Goal: Transaction & Acquisition: Purchase product/service

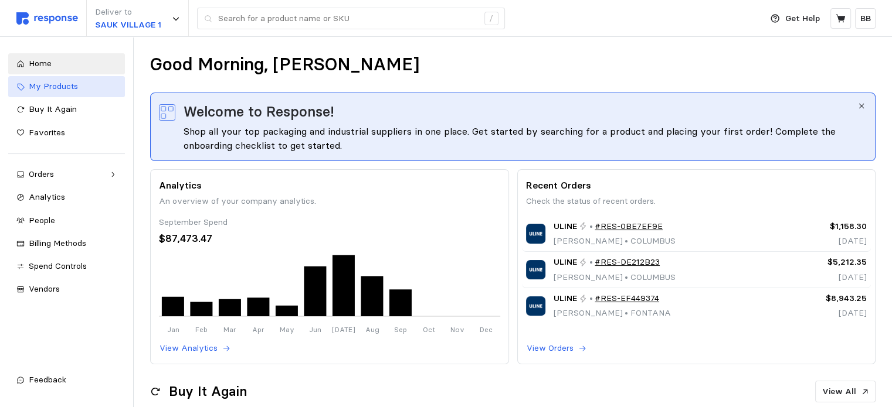
click at [67, 90] on span "My Products" at bounding box center [53, 86] width 49 height 11
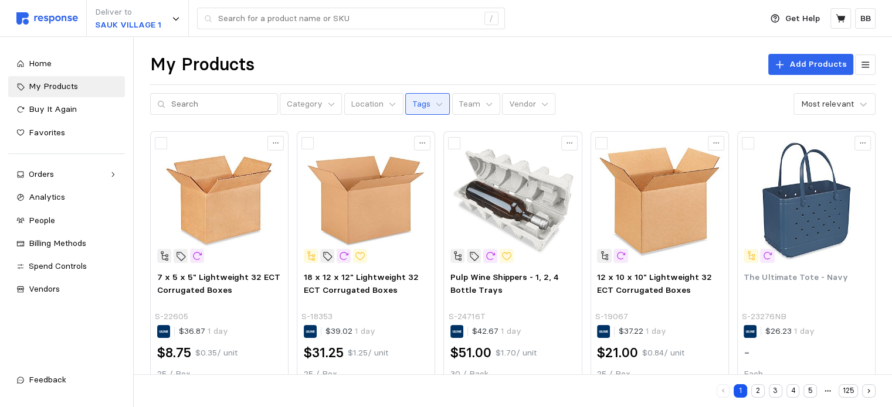
click at [414, 103] on p "Tags" at bounding box center [421, 104] width 18 height 13
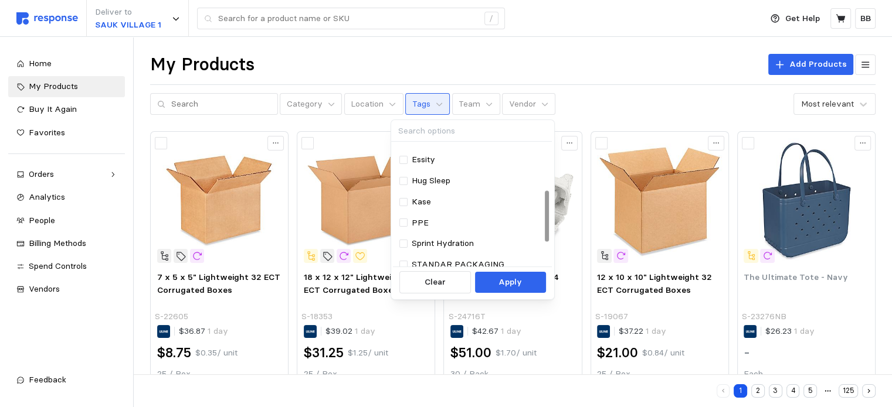
scroll to position [117, 0]
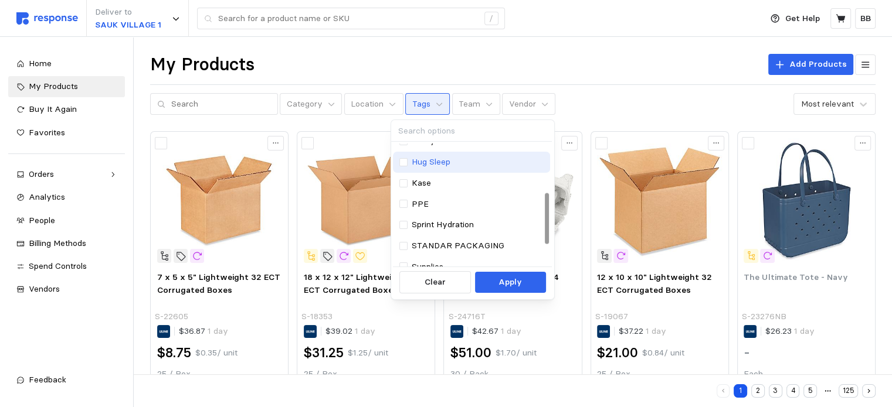
click at [433, 166] on p "Hug Sleep" at bounding box center [431, 162] width 39 height 13
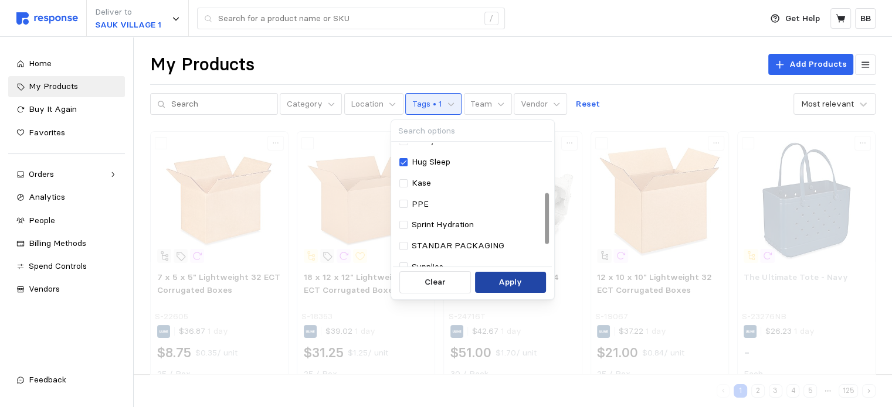
click at [504, 285] on p "Apply" at bounding box center [509, 282] width 23 height 13
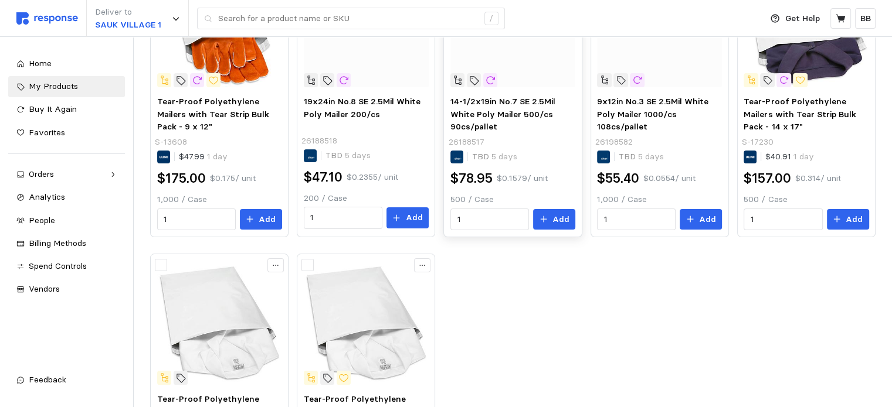
scroll to position [117, 0]
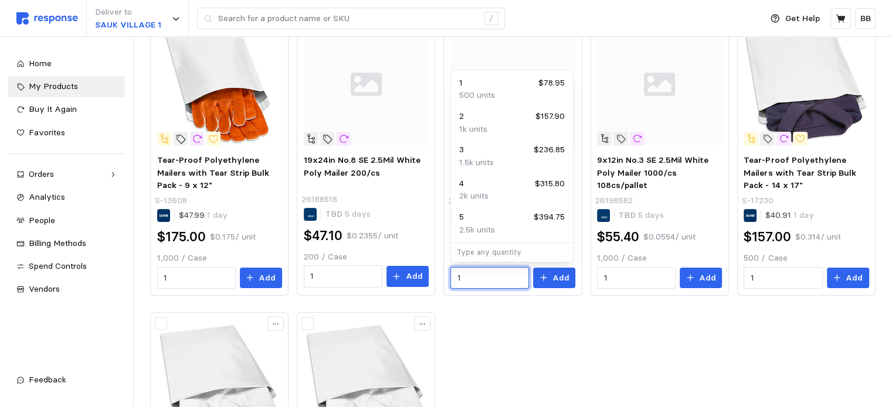
drag, startPoint x: 471, startPoint y: 276, endPoint x: 437, endPoint y: 276, distance: 34.0
click at [437, 276] on div "Tear-Proof Polyethylene Mailers with Tear Strip Bulk Pack - 9 x 12" S-13608 $47…" at bounding box center [512, 304] width 725 height 580
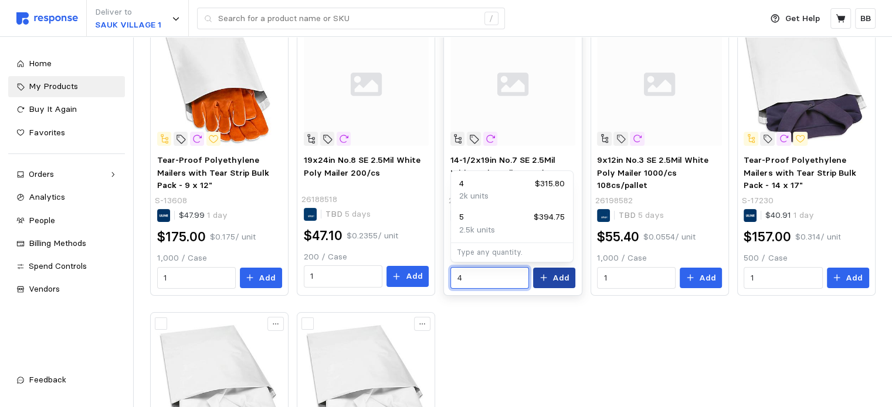
type input "4"
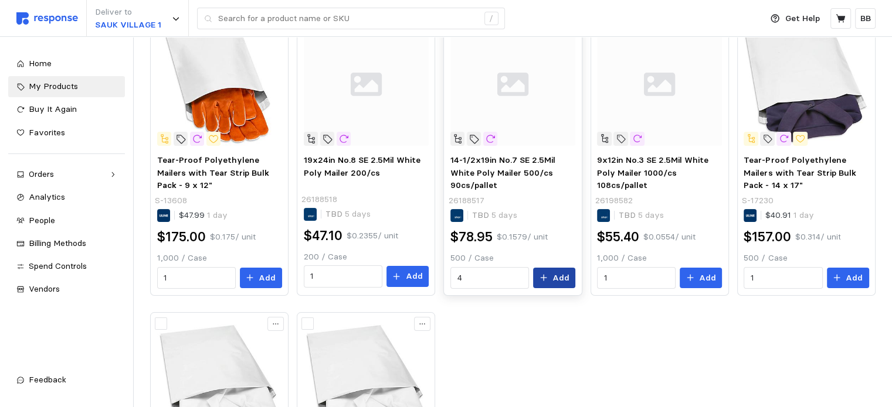
click at [549, 279] on button "Add" at bounding box center [554, 278] width 42 height 21
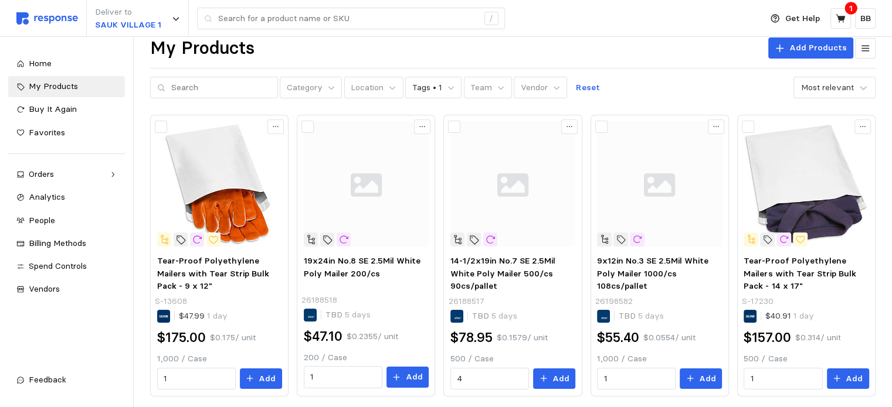
scroll to position [0, 0]
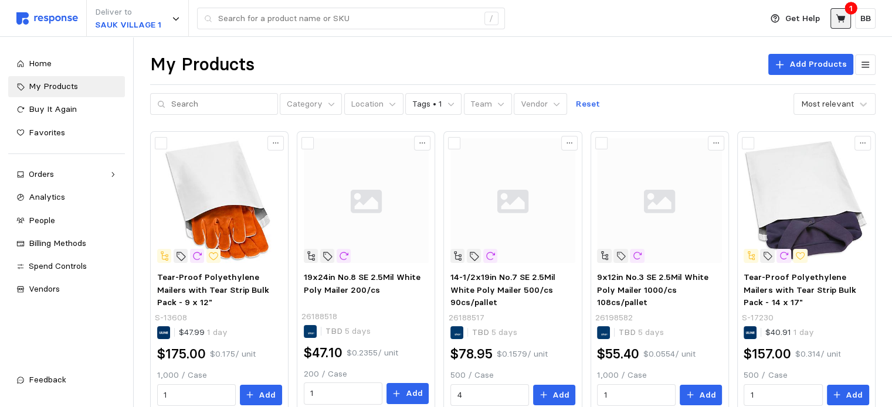
click at [842, 16] on icon at bounding box center [839, 18] width 9 height 8
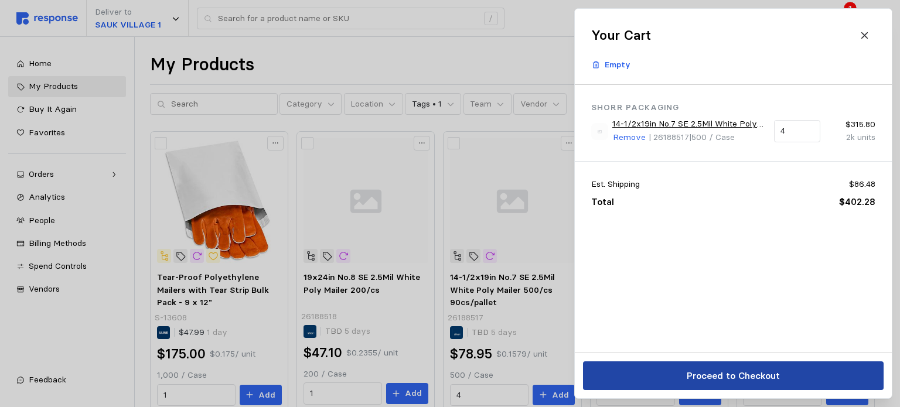
click at [671, 372] on button "Proceed to Checkout" at bounding box center [733, 376] width 301 height 29
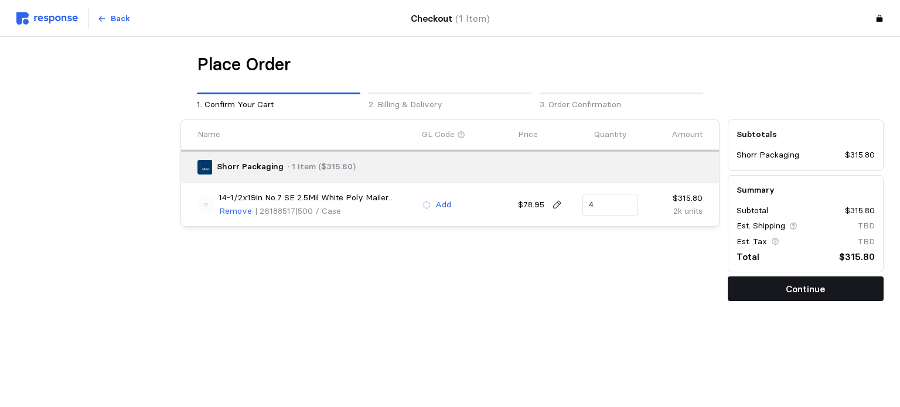
click at [803, 286] on p "Continue" at bounding box center [805, 289] width 39 height 15
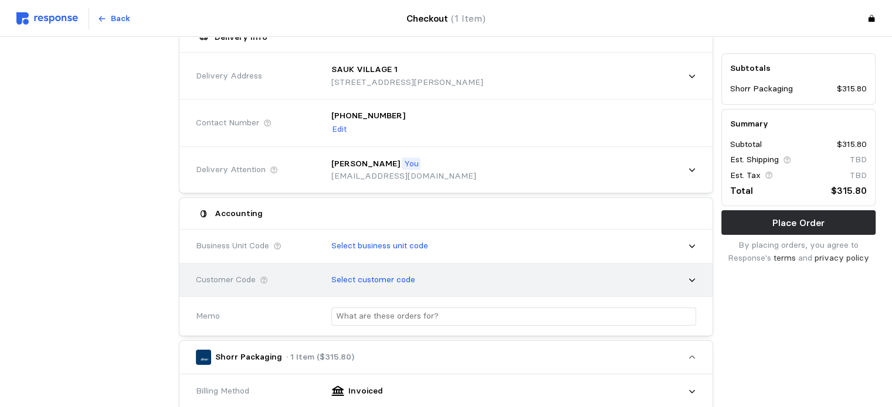
scroll to position [176, 0]
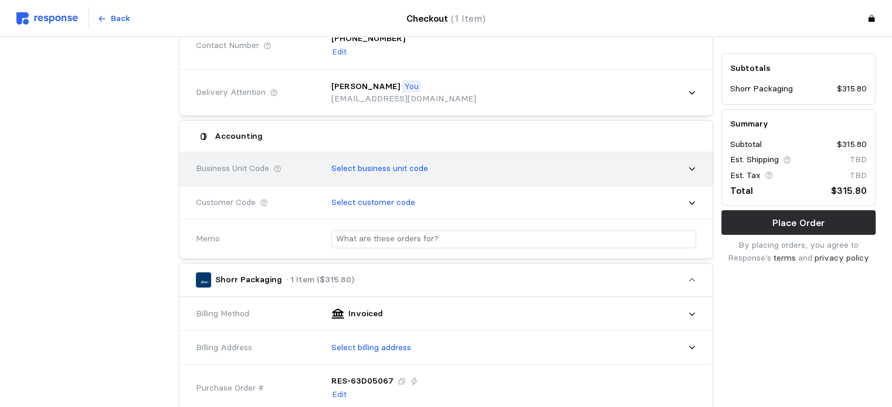
click at [361, 169] on p "Select business unit code" at bounding box center [379, 168] width 97 height 13
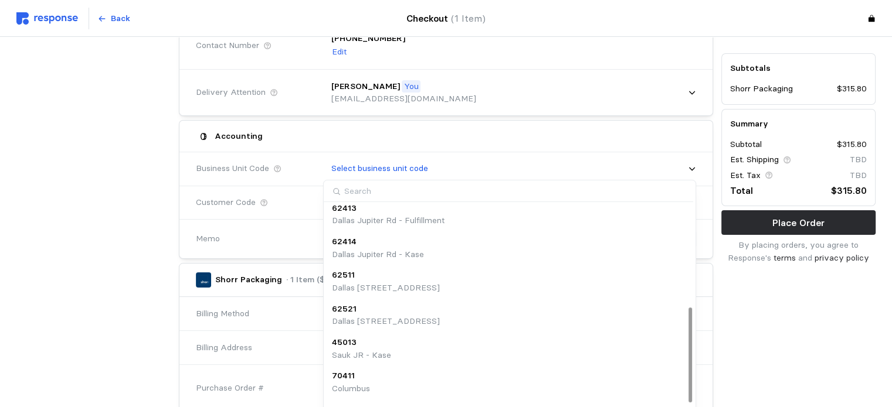
scroll to position [232, 0]
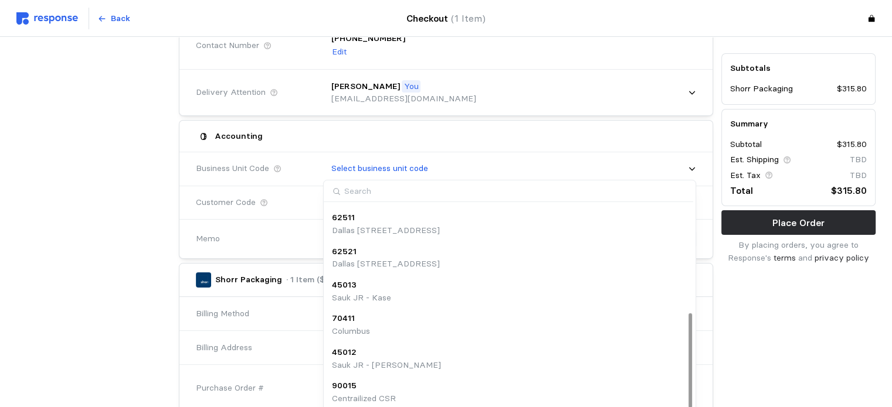
click at [404, 365] on div "45012 Sauk JR - [PERSON_NAME]" at bounding box center [509, 358] width 355 height 25
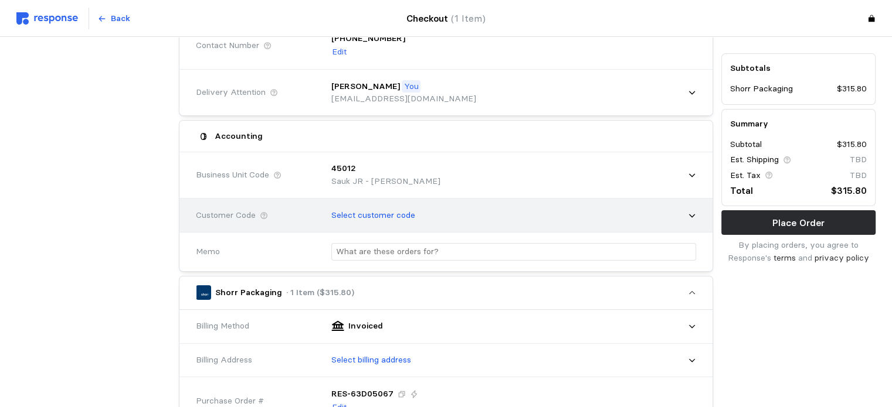
click at [376, 215] on p "Select customer code" at bounding box center [373, 215] width 84 height 13
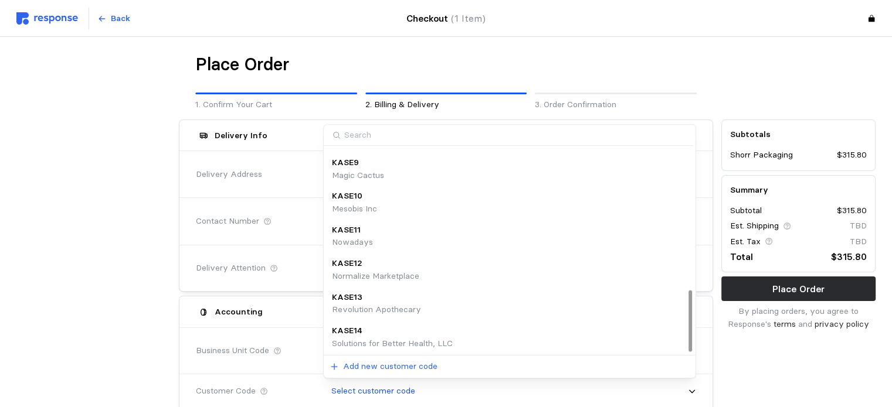
scroll to position [467, 0]
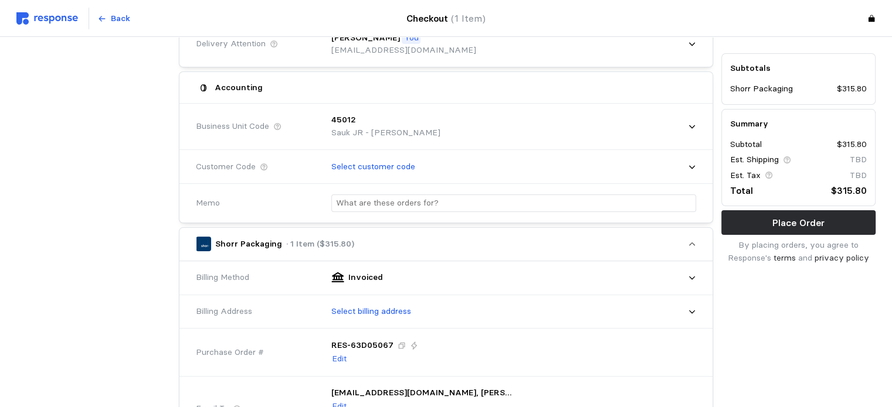
scroll to position [234, 0]
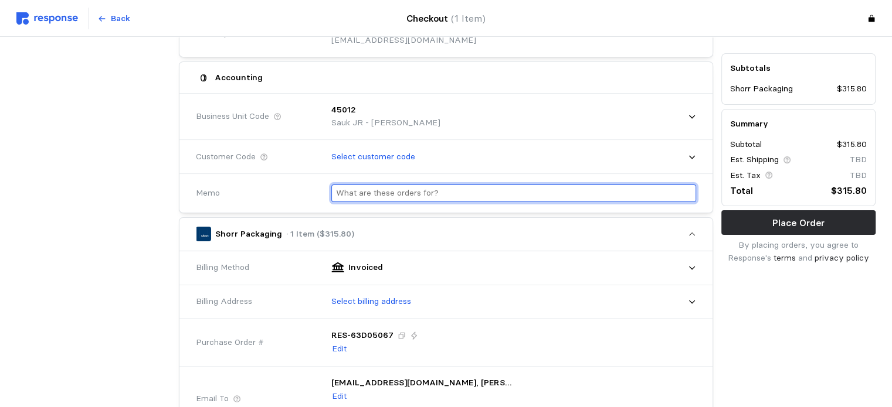
click at [396, 198] on input "text" at bounding box center [513, 193] width 355 height 17
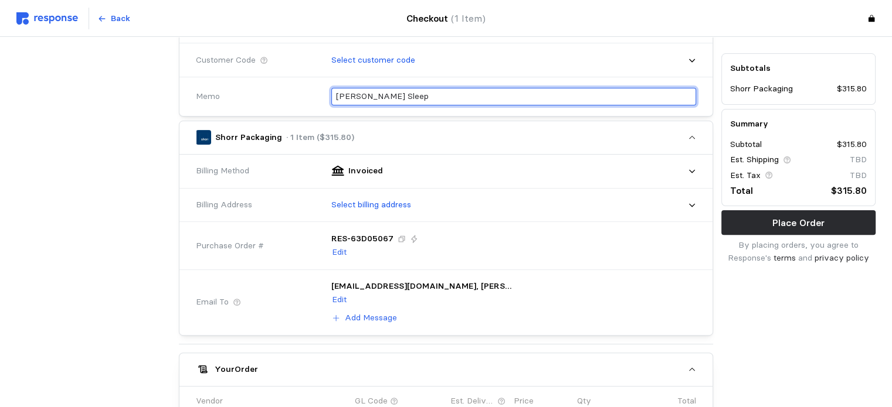
scroll to position [352, 0]
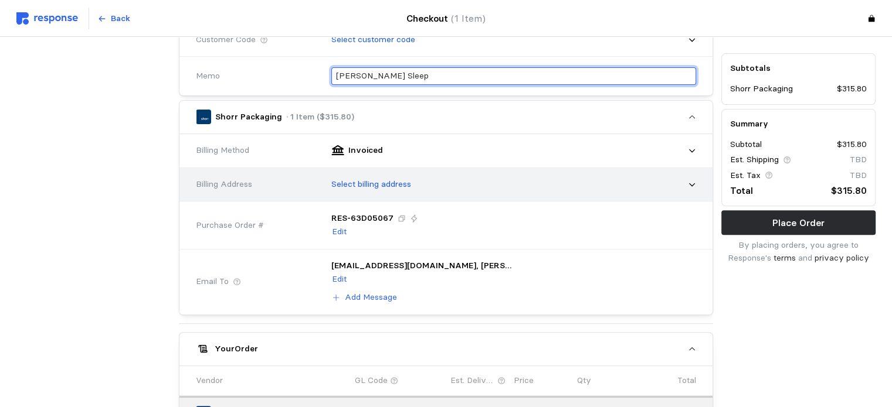
type input "[PERSON_NAME] Sleep"
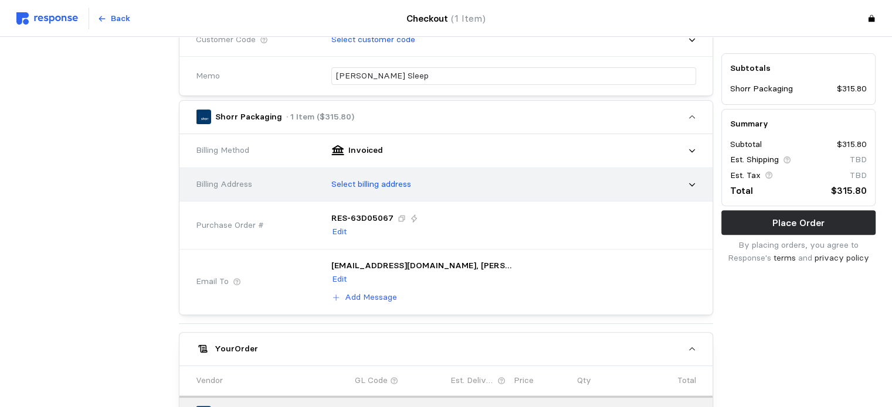
click at [366, 179] on p "Select billing address" at bounding box center [371, 184] width 80 height 13
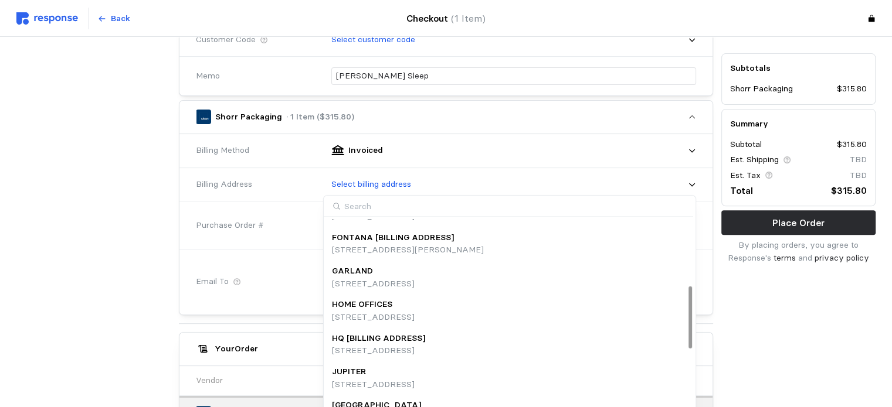
scroll to position [249, 0]
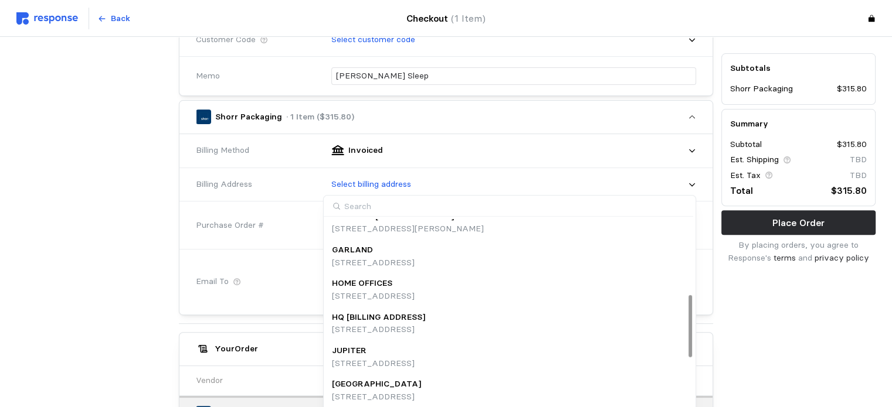
click at [404, 325] on p "[STREET_ADDRESS]" at bounding box center [378, 330] width 93 height 13
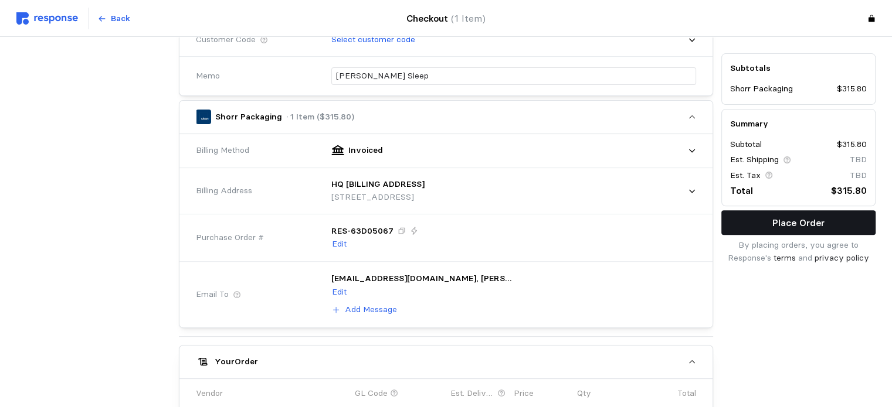
click at [783, 224] on p "Place Order" at bounding box center [798, 223] width 52 height 15
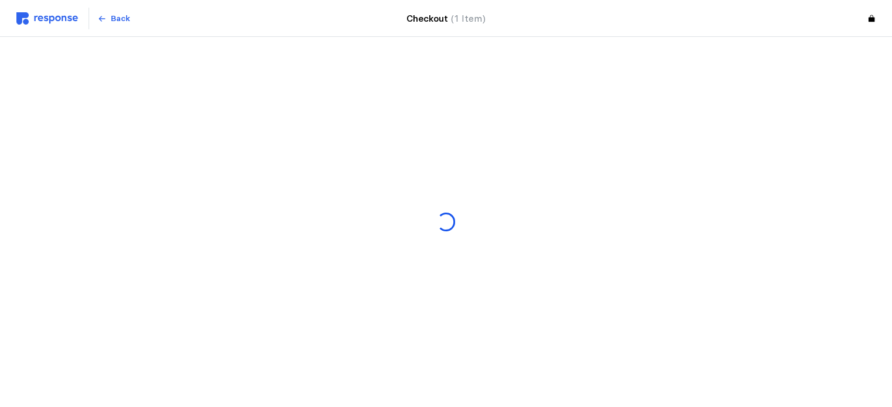
scroll to position [0, 0]
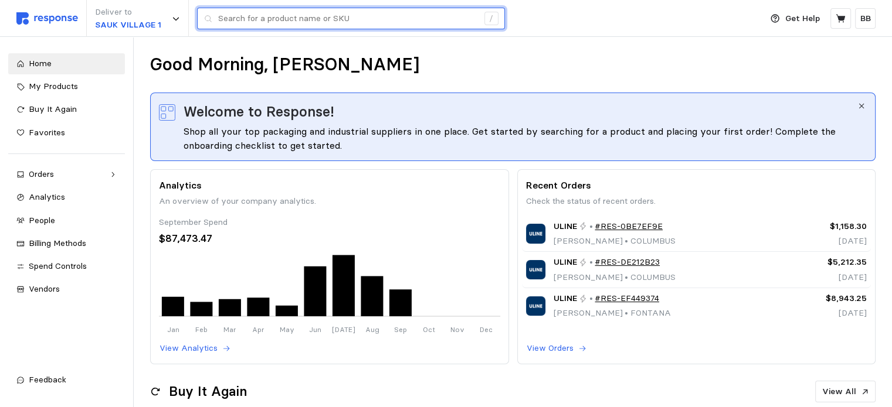
click at [248, 20] on input "text" at bounding box center [348, 18] width 260 height 21
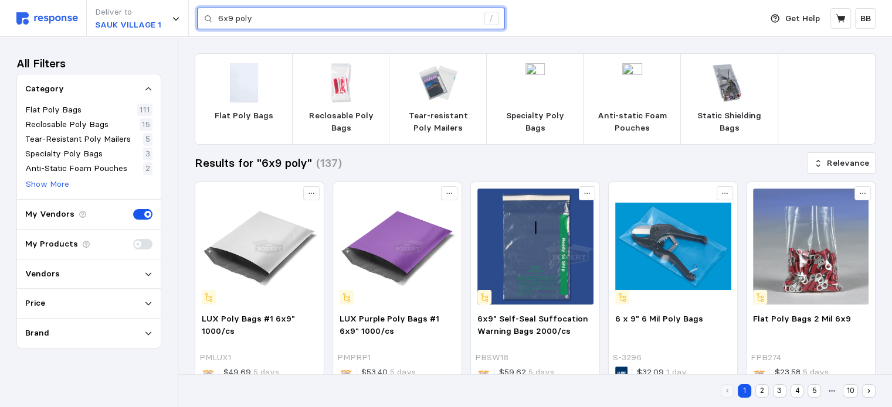
drag, startPoint x: 305, startPoint y: 10, endPoint x: 198, endPoint y: 19, distance: 107.7
click at [198, 19] on div "6x9 poly /" at bounding box center [351, 19] width 308 height 22
paste input "26198580"
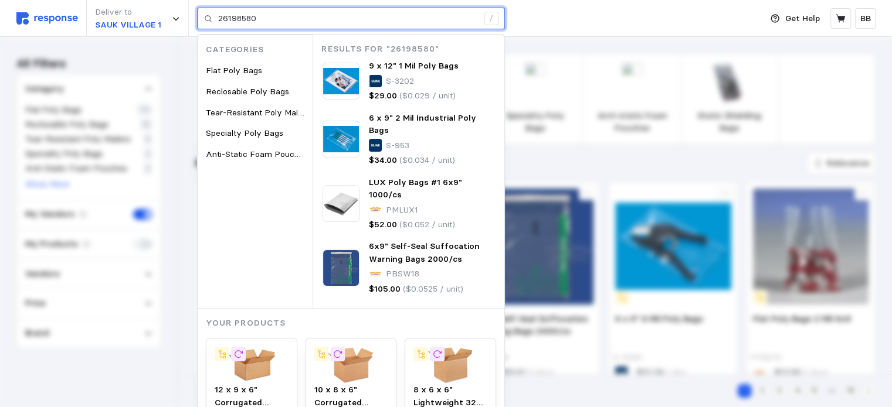
type input "26198580"
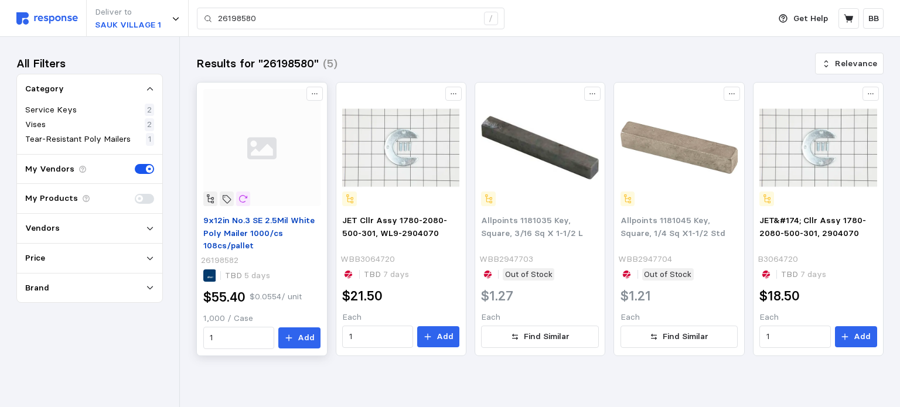
click at [227, 226] on span "9x12in No.3 SE 2.5Mil White Poly Mailer 1000/cs 108cs/pallet" at bounding box center [258, 233] width 111 height 36
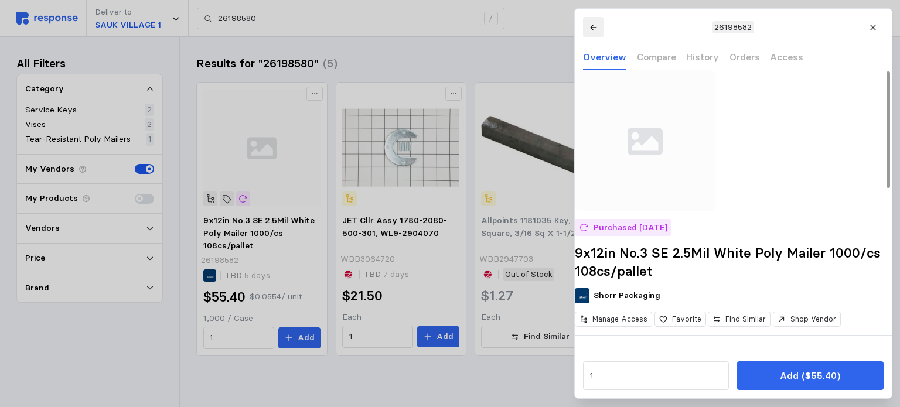
click at [594, 32] on button at bounding box center [593, 27] width 21 height 21
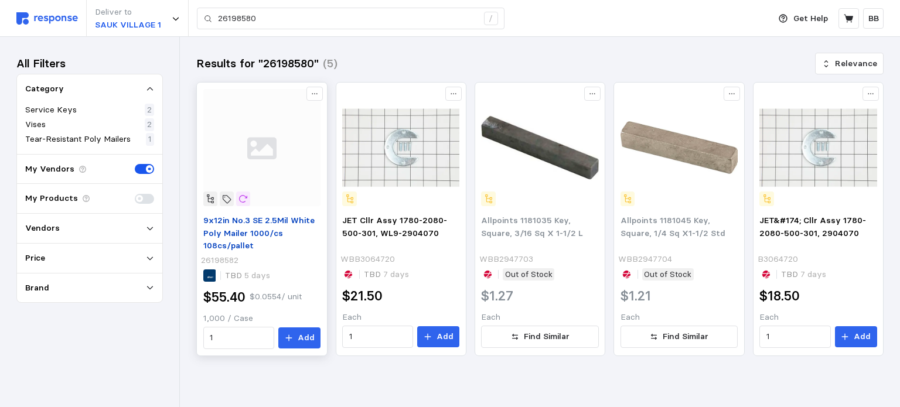
click at [239, 234] on span "9x12in No.3 SE 2.5Mil White Poly Mailer 1000/cs 108cs/pallet" at bounding box center [258, 233] width 111 height 36
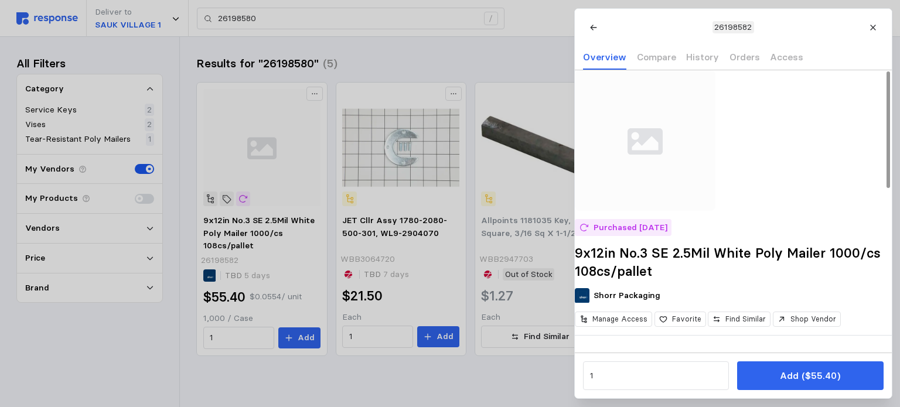
click at [875, 29] on icon at bounding box center [873, 27] width 5 height 5
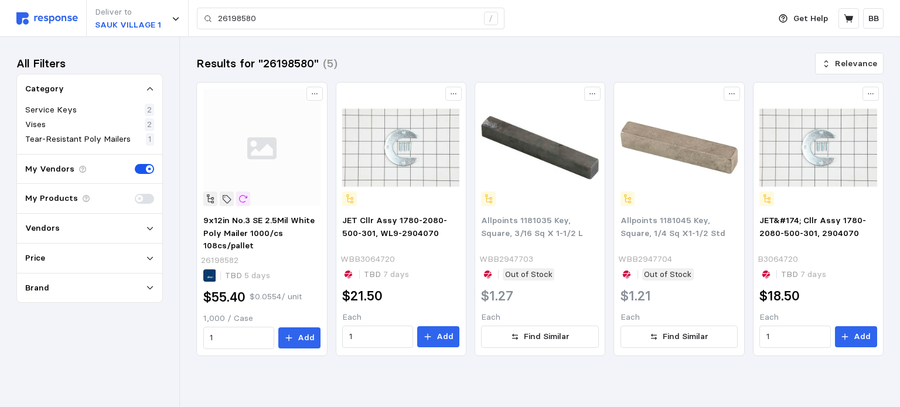
click at [59, 17] on img at bounding box center [47, 18] width 62 height 12
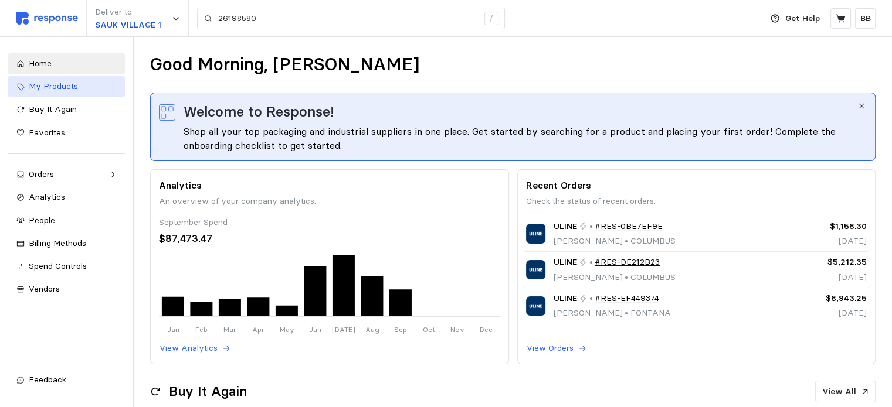
click at [51, 84] on span "My Products" at bounding box center [53, 86] width 49 height 11
